Goal: Task Accomplishment & Management: Manage account settings

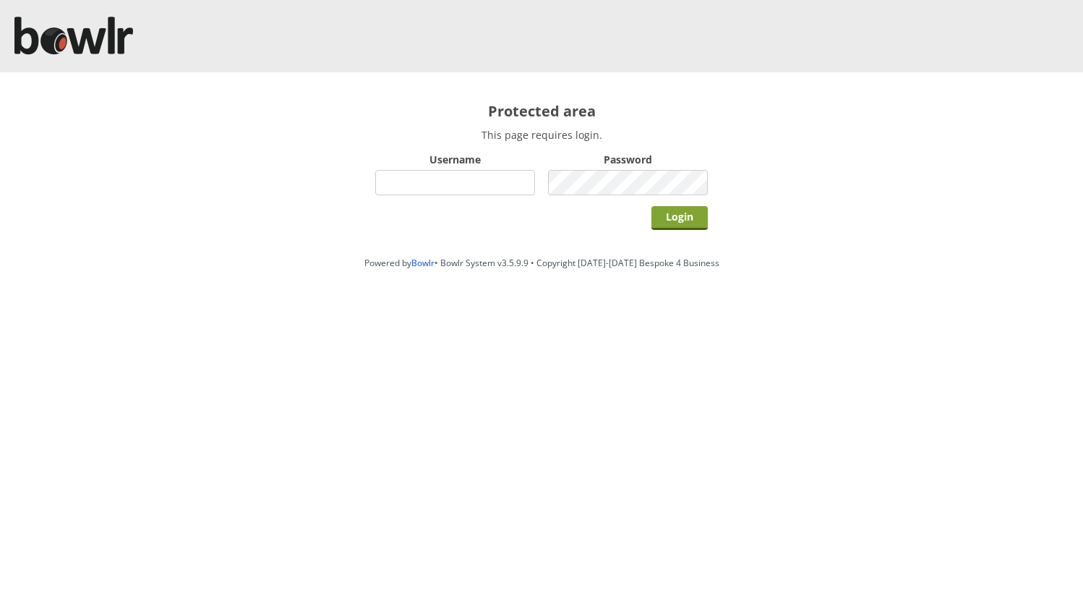
type input "hornseaindoorbowlsclub"
click at [679, 213] on input "Login" at bounding box center [680, 218] width 56 height 24
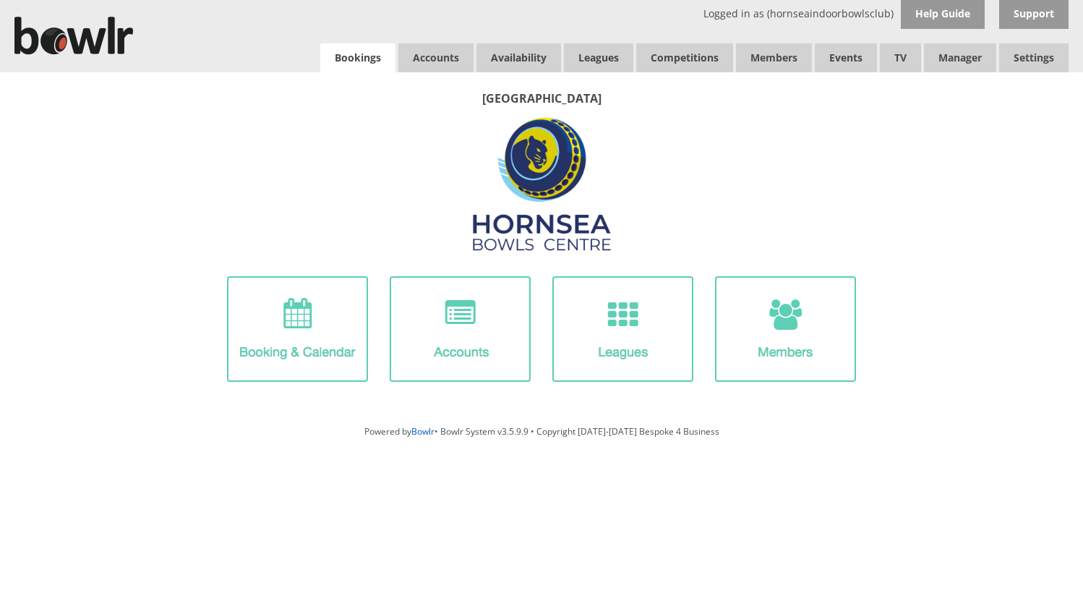
click at [375, 57] on link "Bookings" at bounding box center [357, 57] width 75 height 29
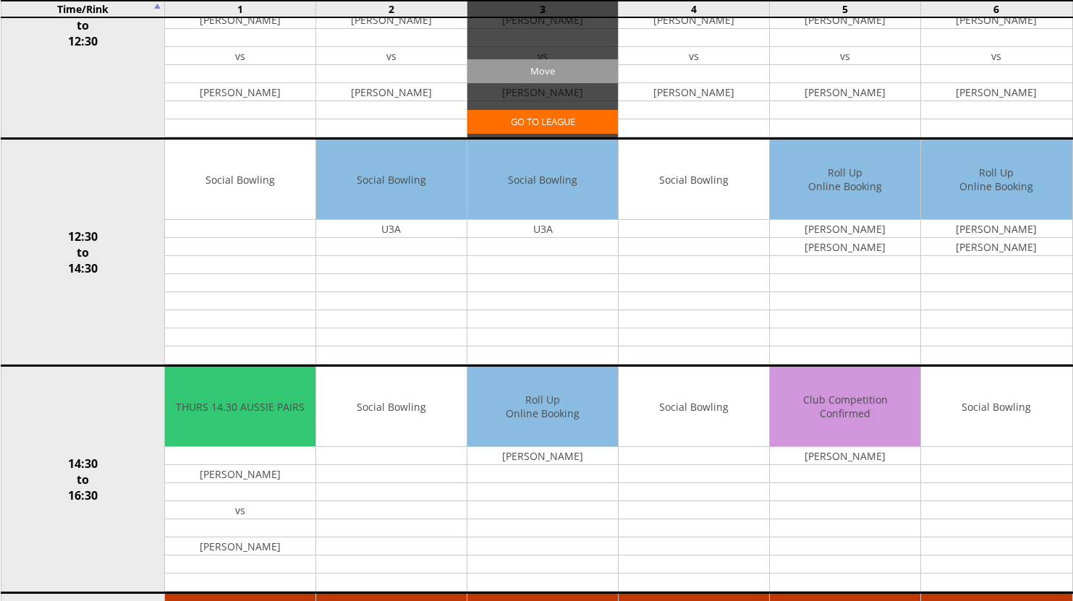
scroll to position [651, 0]
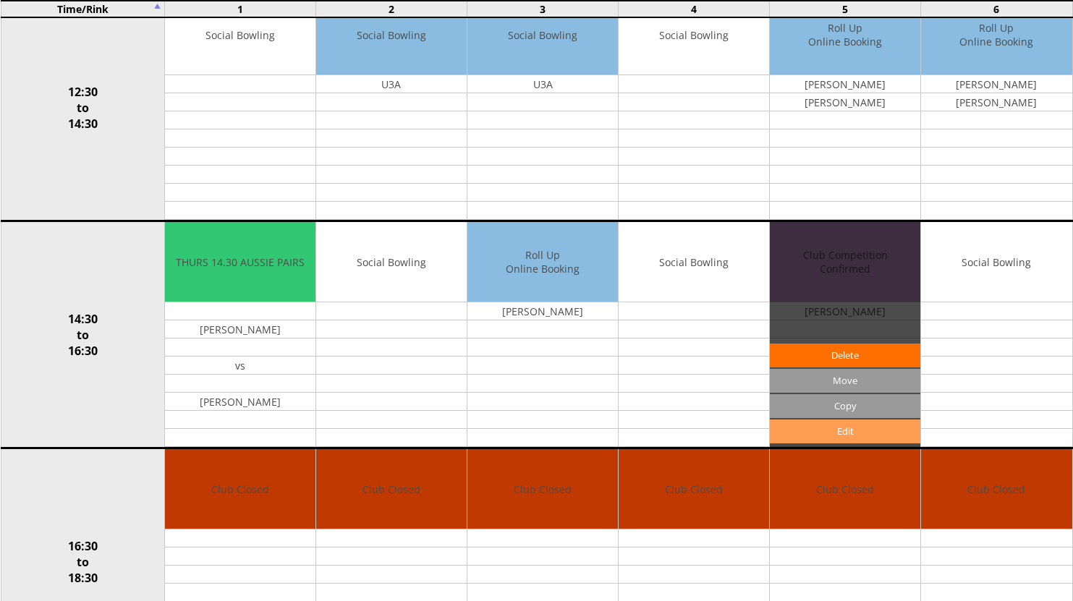
click at [850, 433] on link "Edit" at bounding box center [845, 431] width 150 height 24
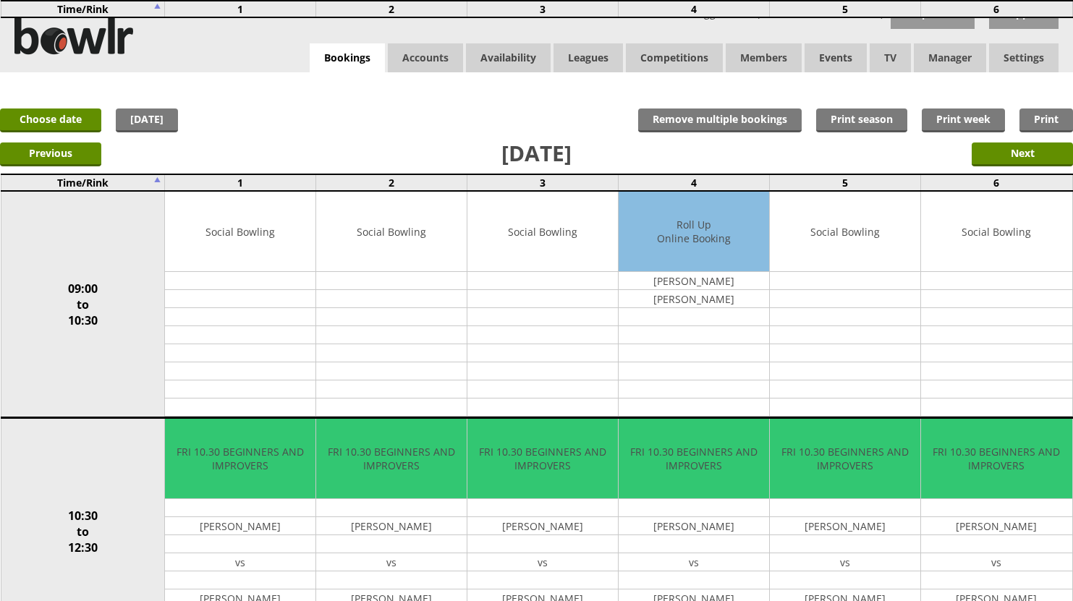
scroll to position [651, 0]
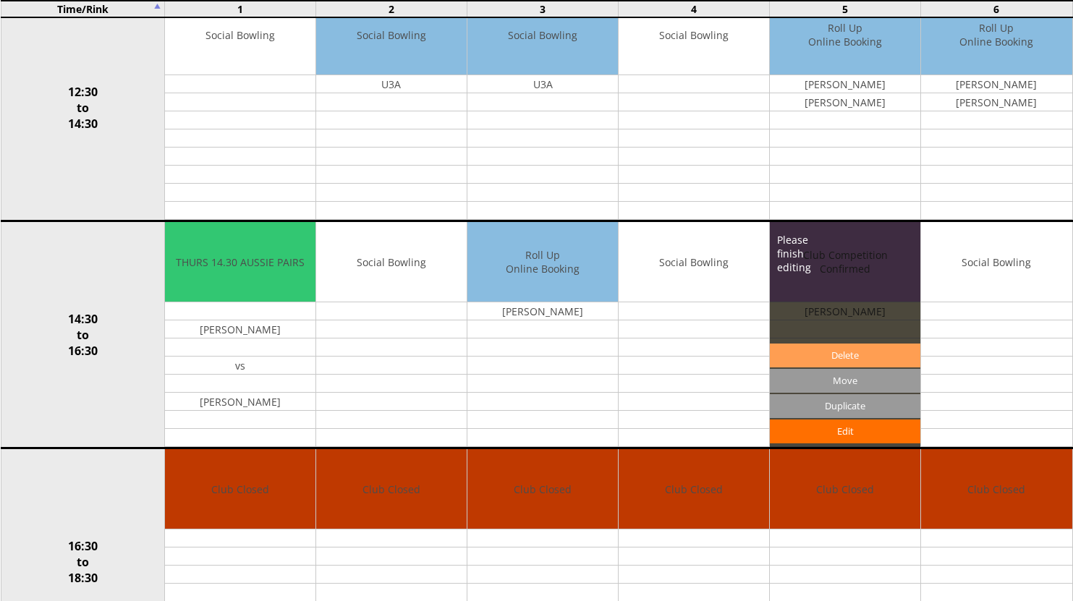
click at [789, 359] on link "Delete" at bounding box center [845, 356] width 150 height 24
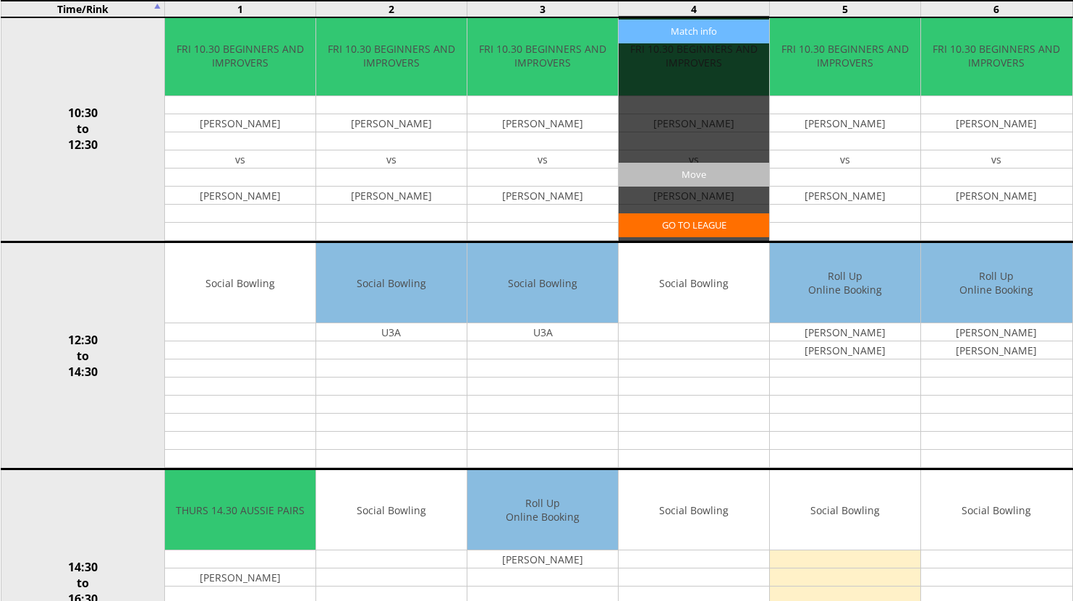
scroll to position [434, 0]
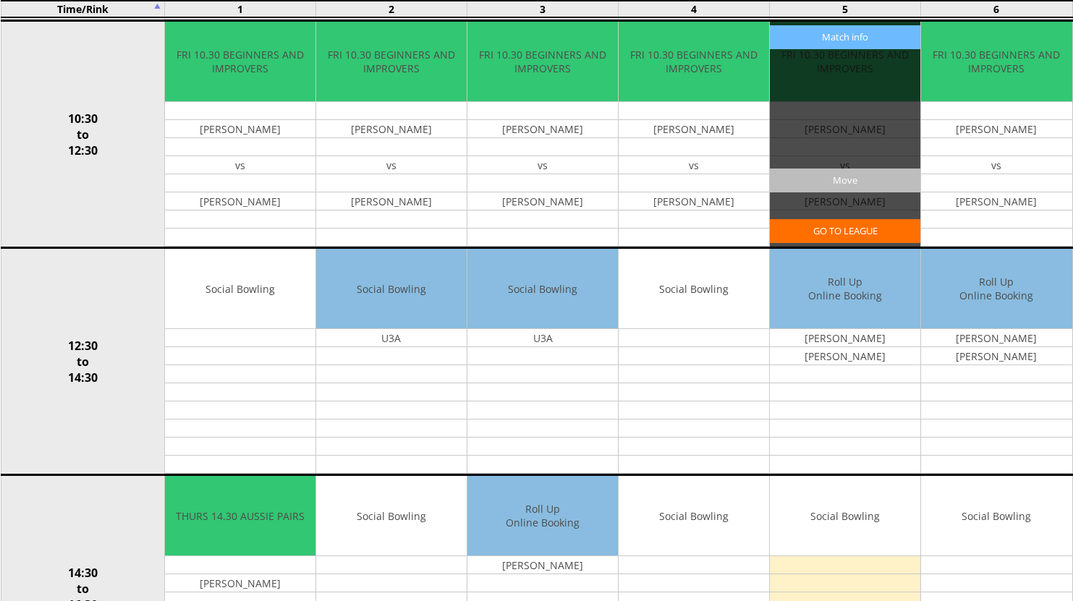
click at [831, 181] on input "Move" at bounding box center [845, 181] width 150 height 24
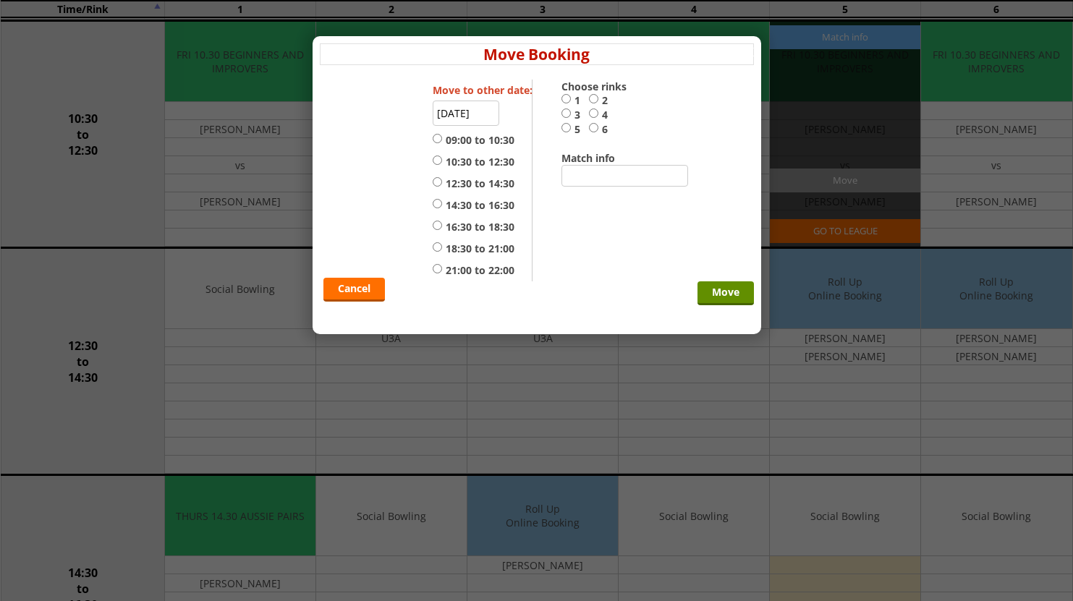
click at [460, 200] on label "14:30 to 16:30" at bounding box center [474, 205] width 82 height 14
click at [442, 200] on input "14:30 to 16:30" at bounding box center [437, 203] width 9 height 11
radio input "true"
click at [572, 128] on label "5" at bounding box center [574, 129] width 27 height 14
click at [571, 128] on input "5" at bounding box center [565, 127] width 9 height 11
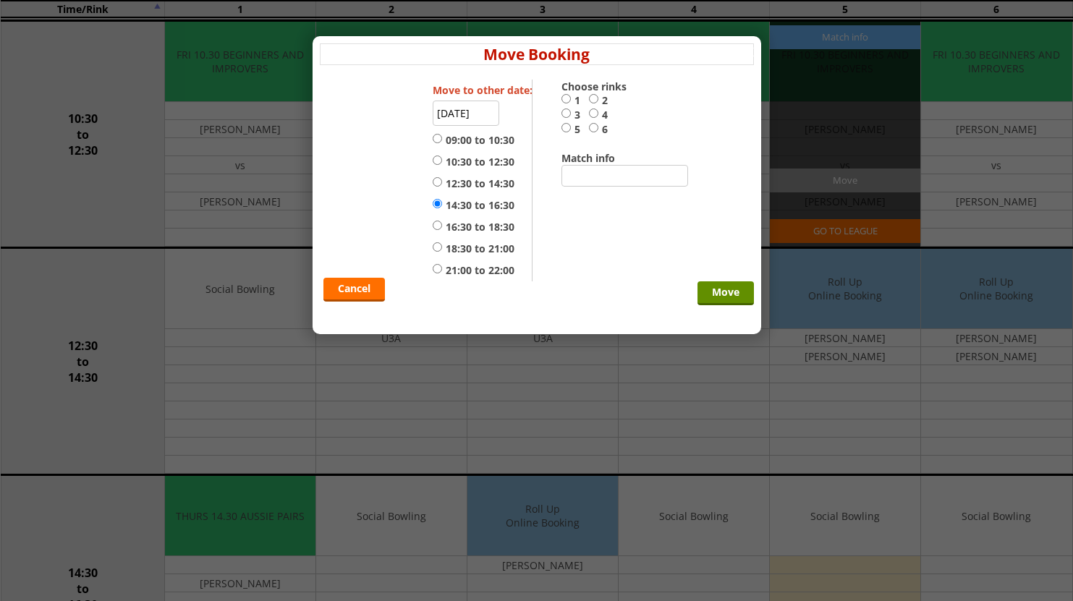
radio input "true"
click at [707, 289] on input "Move" at bounding box center [725, 293] width 56 height 24
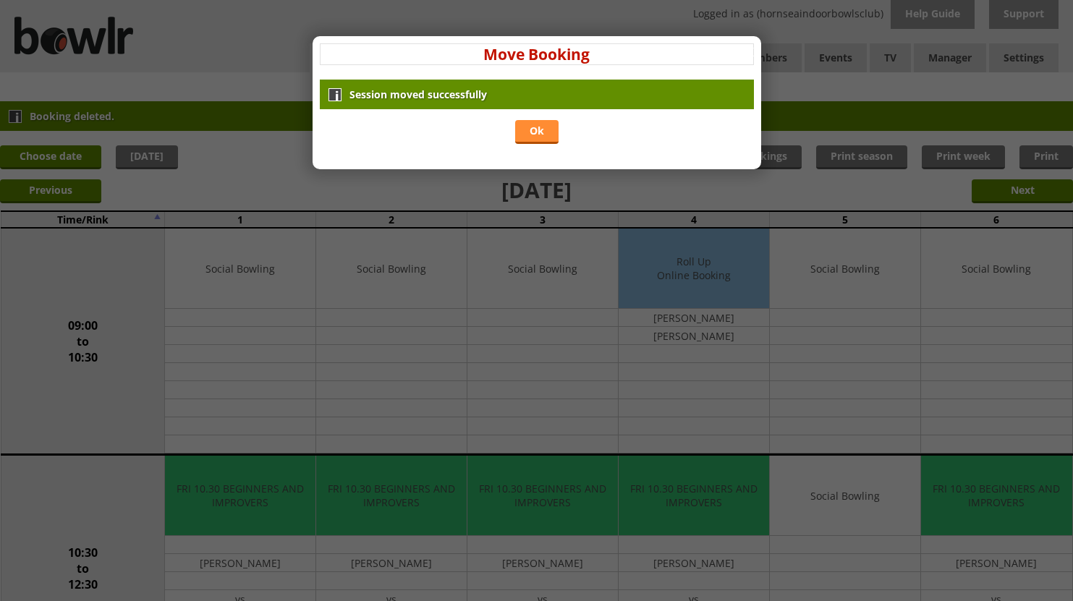
click at [532, 137] on link "Ok" at bounding box center [536, 132] width 43 height 24
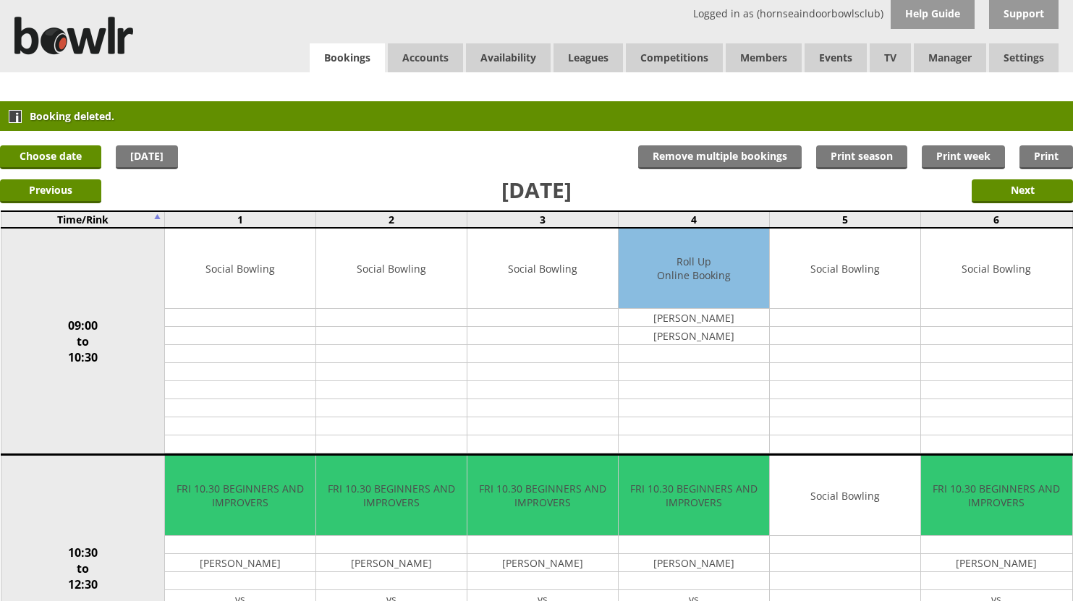
click at [329, 63] on link "Bookings" at bounding box center [347, 58] width 75 height 30
